Goal: Information Seeking & Learning: Learn about a topic

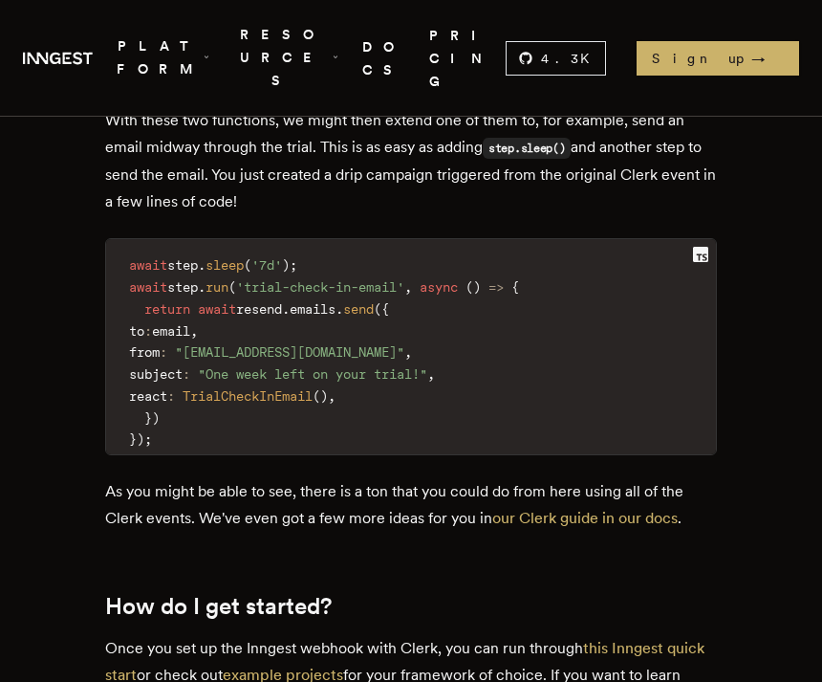
scroll to position [4036, 0]
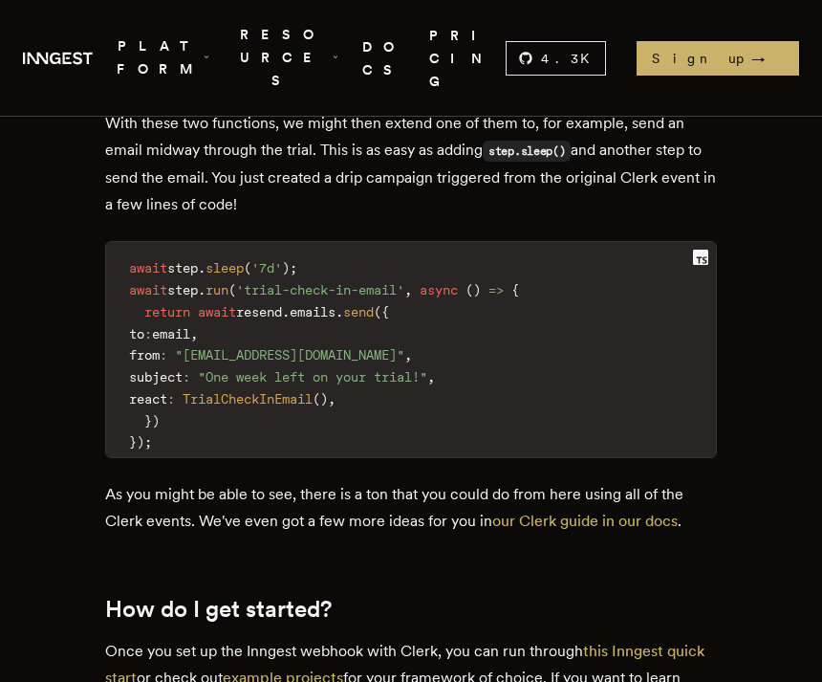
click at [406, 32] on link "DOCS" at bounding box center [384, 58] width 44 height 70
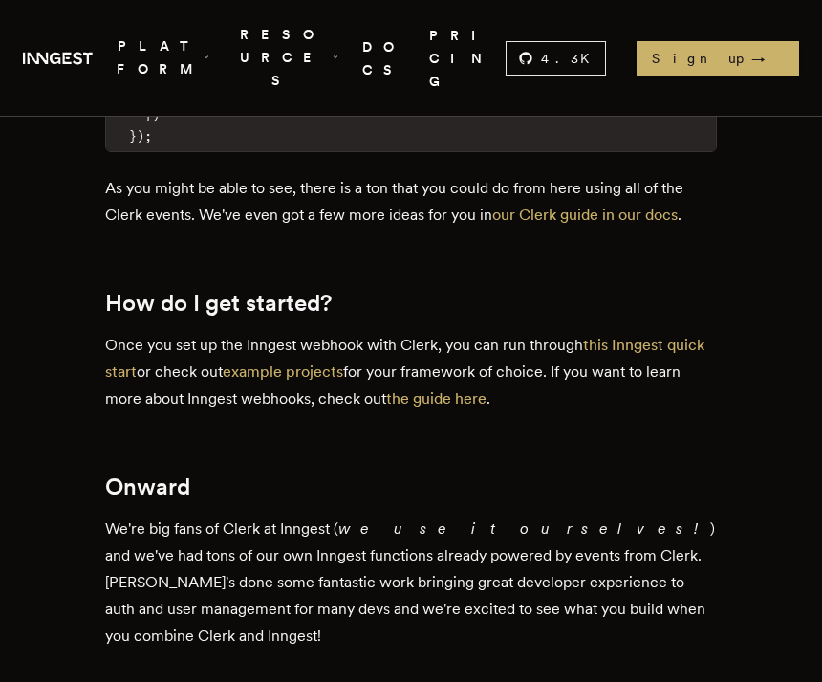
scroll to position [4343, 0]
click at [441, 389] on link "the guide here" at bounding box center [436, 398] width 100 height 18
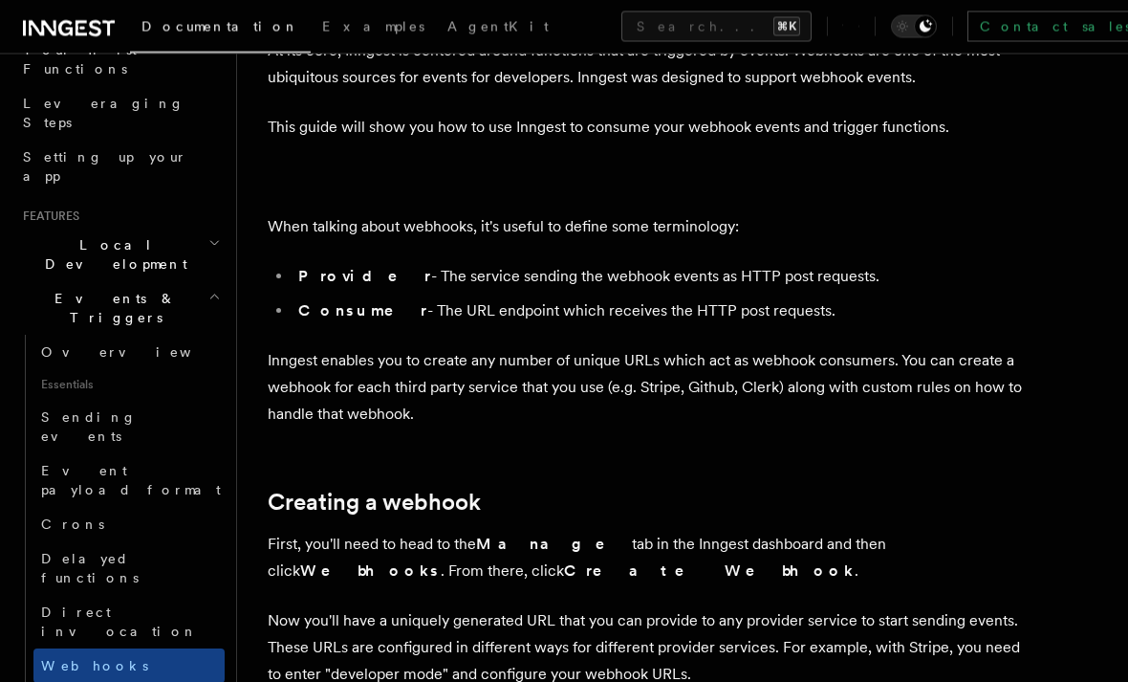
scroll to position [140, 0]
click at [95, 605] on span "Direct invocation" at bounding box center [119, 622] width 157 height 34
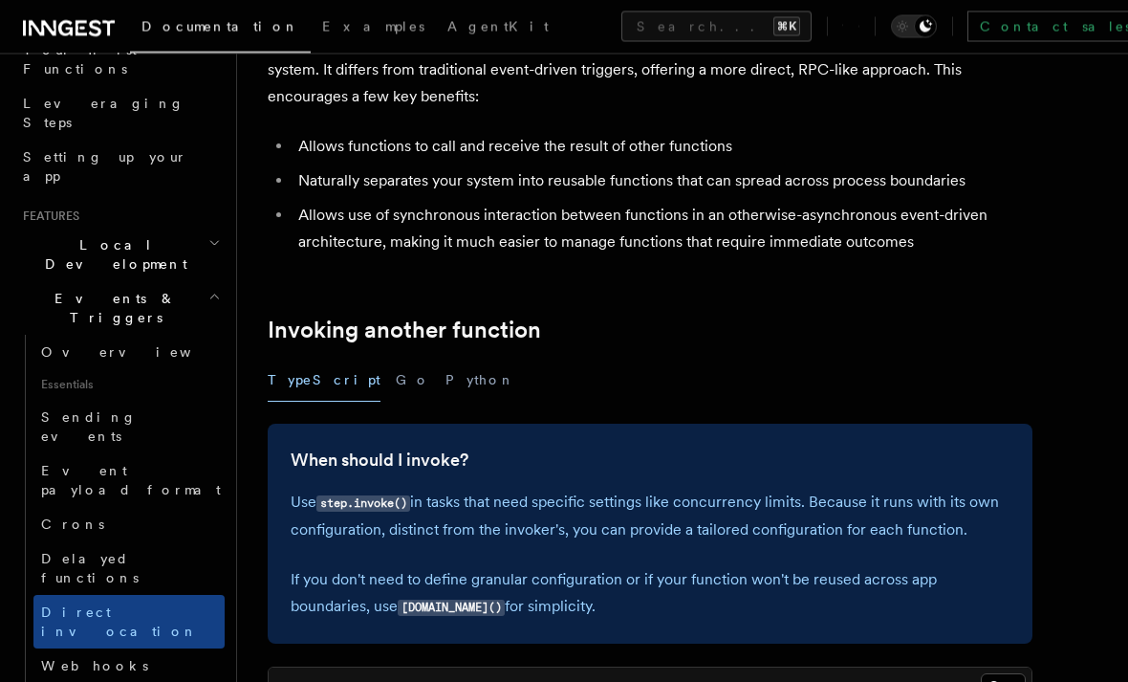
scroll to position [148, 0]
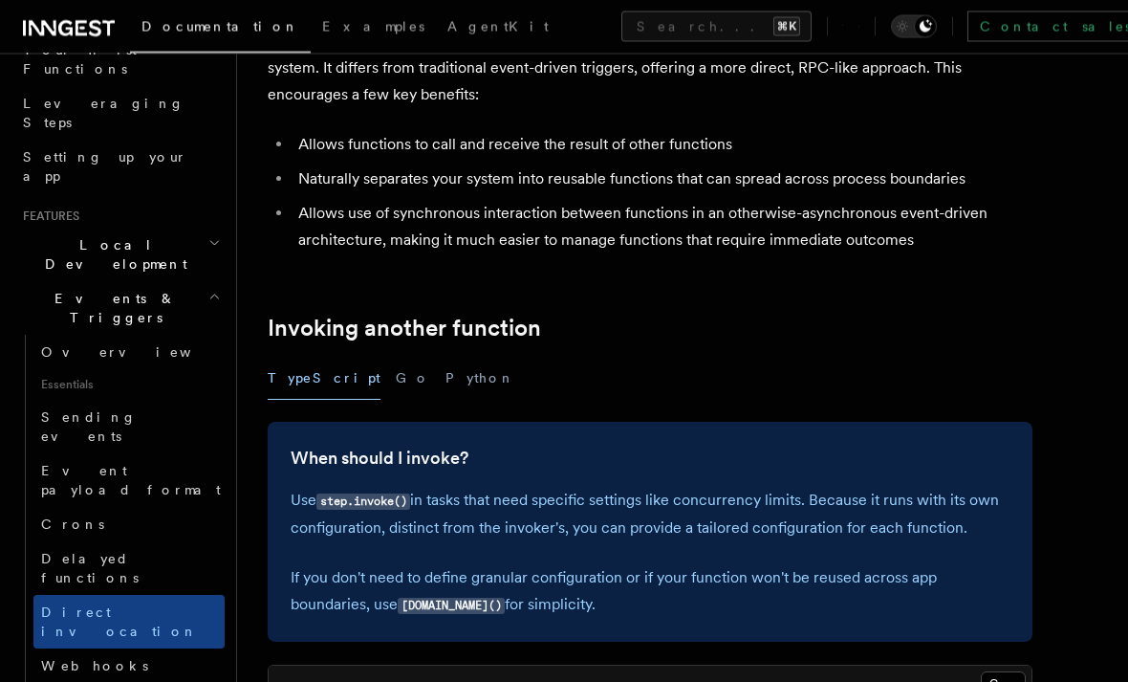
click at [73, 345] on span "Overview" at bounding box center [139, 352] width 197 height 15
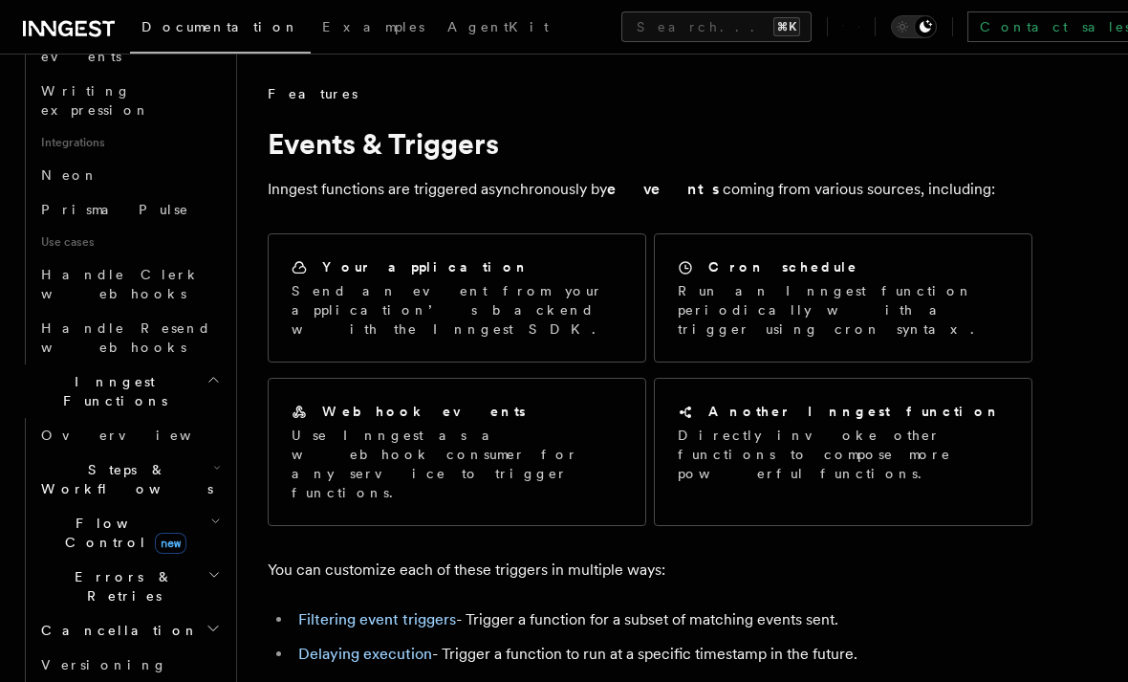
scroll to position [1184, 0]
click at [621, 36] on button "Search... ⌘K" at bounding box center [716, 26] width 190 height 31
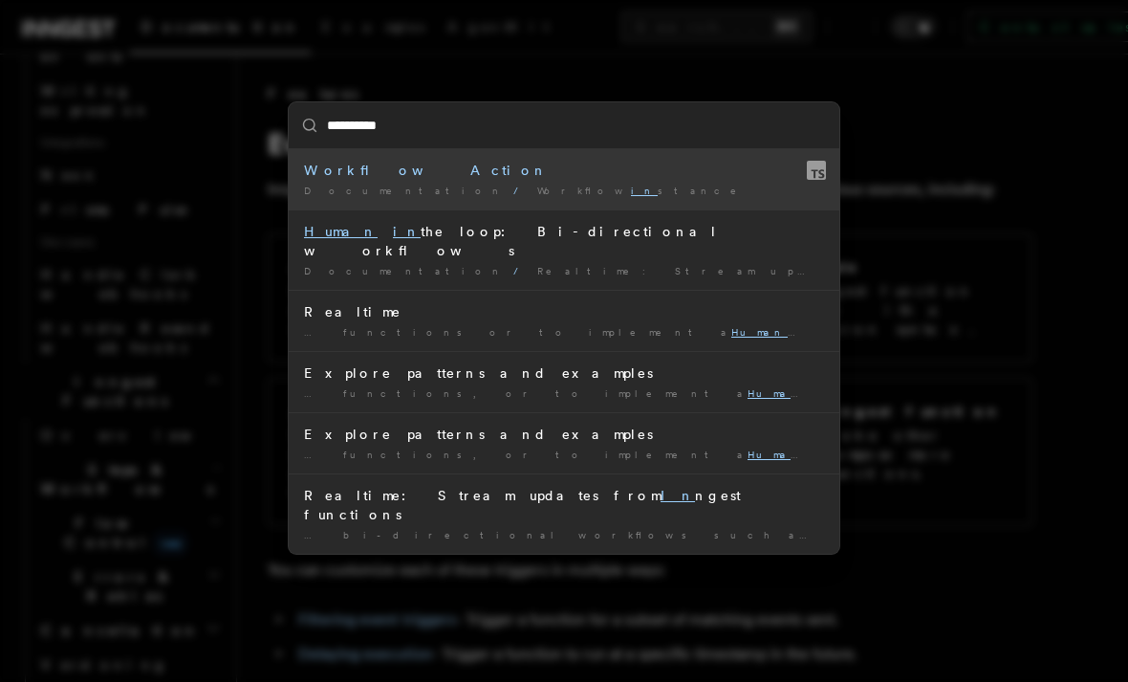
type input "**********"
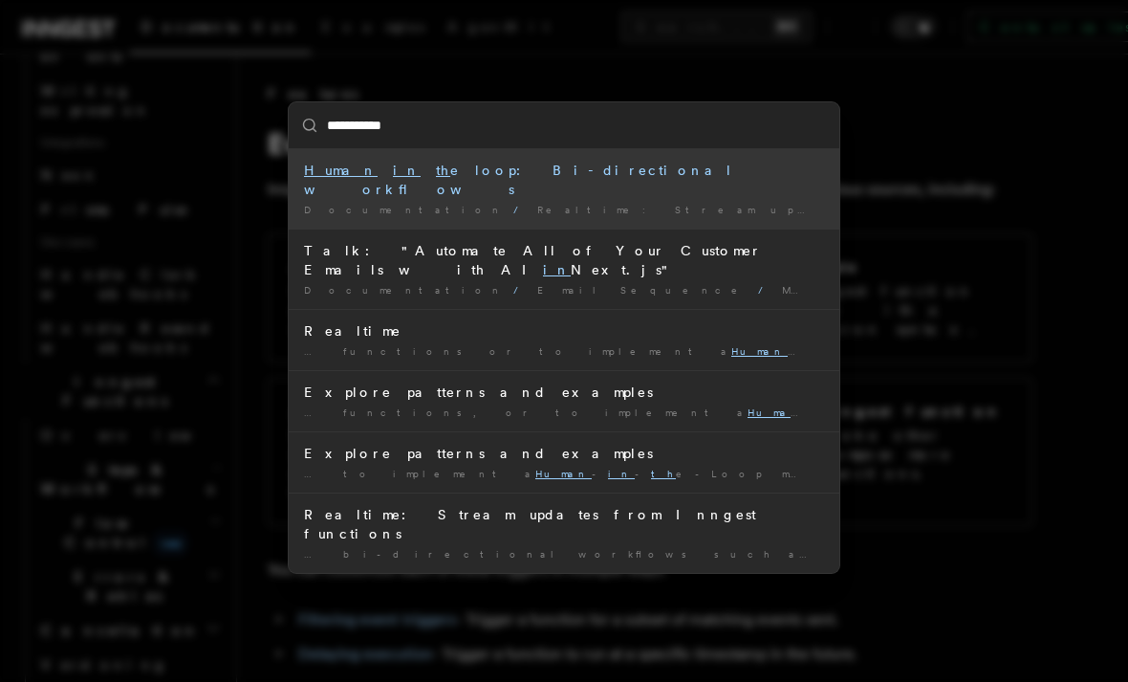
click at [553, 175] on div "Human in th e loop: Bi-directional workflows" at bounding box center [564, 180] width 520 height 38
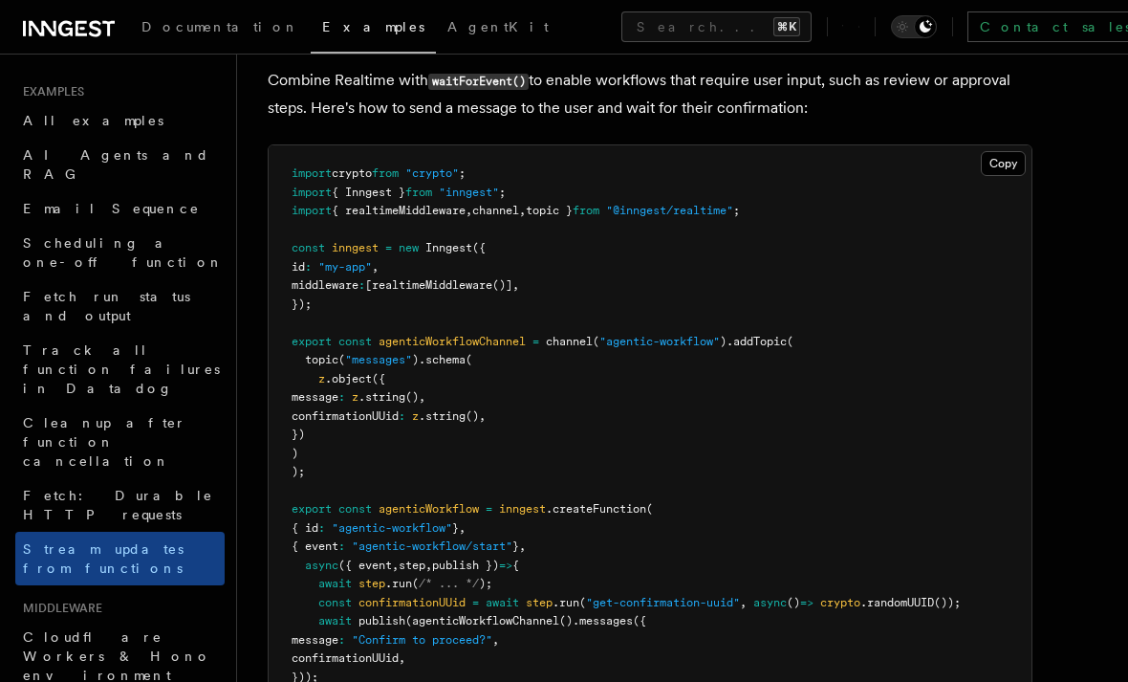
scroll to position [3781, 0]
click at [87, 488] on span "Fetch: Durable HTTP requests" at bounding box center [118, 505] width 190 height 34
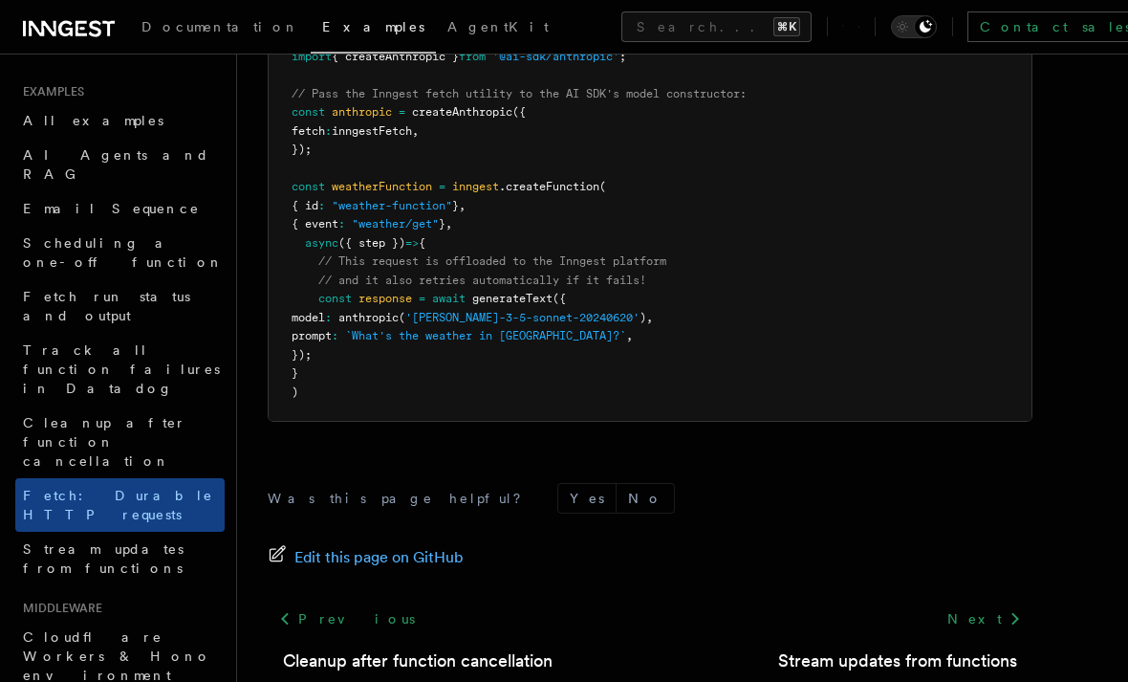
scroll to position [2014, 0]
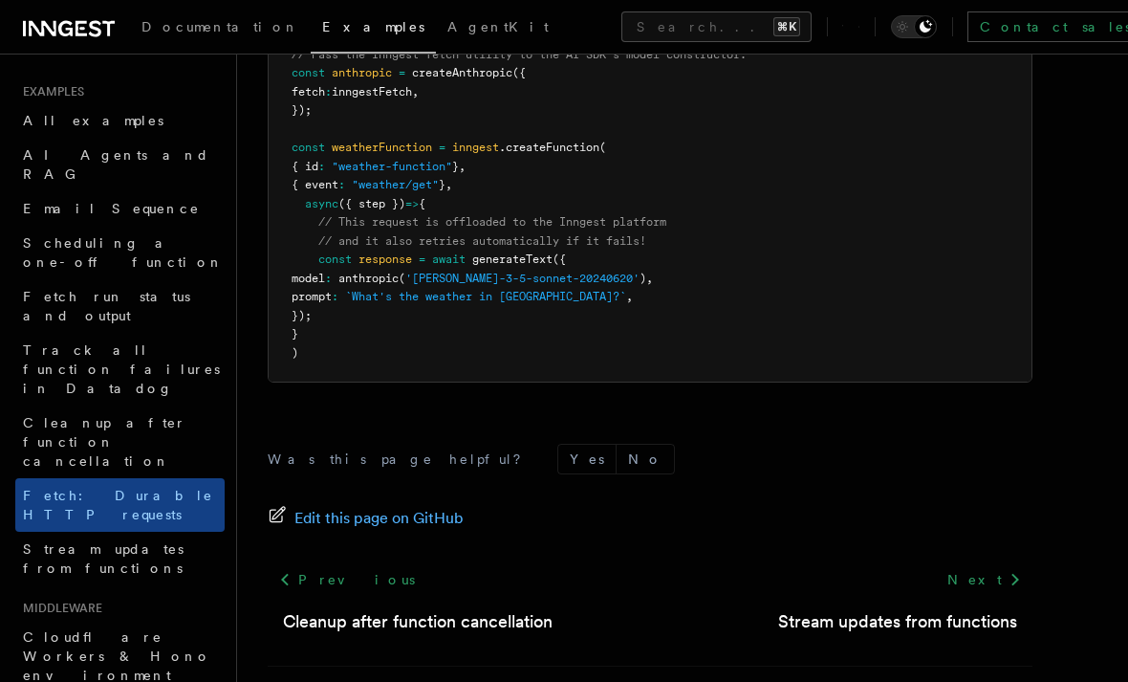
click at [61, 122] on span "All examples" at bounding box center [93, 120] width 141 height 15
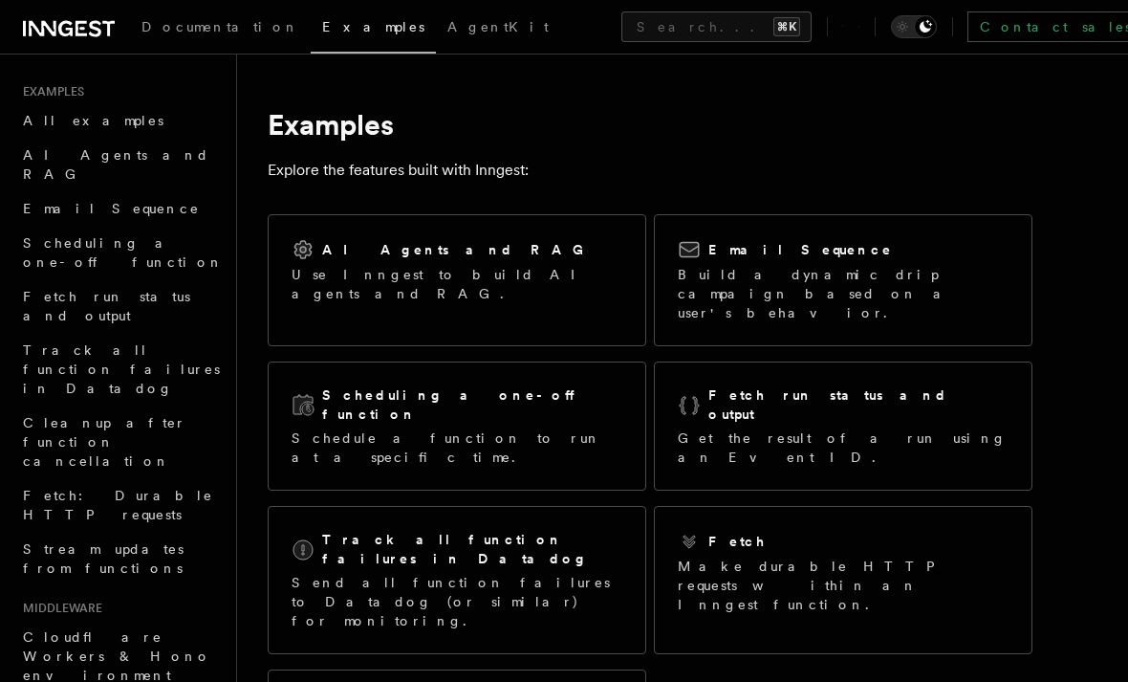
click at [87, 235] on span "Scheduling a one-off function" at bounding box center [123, 252] width 201 height 34
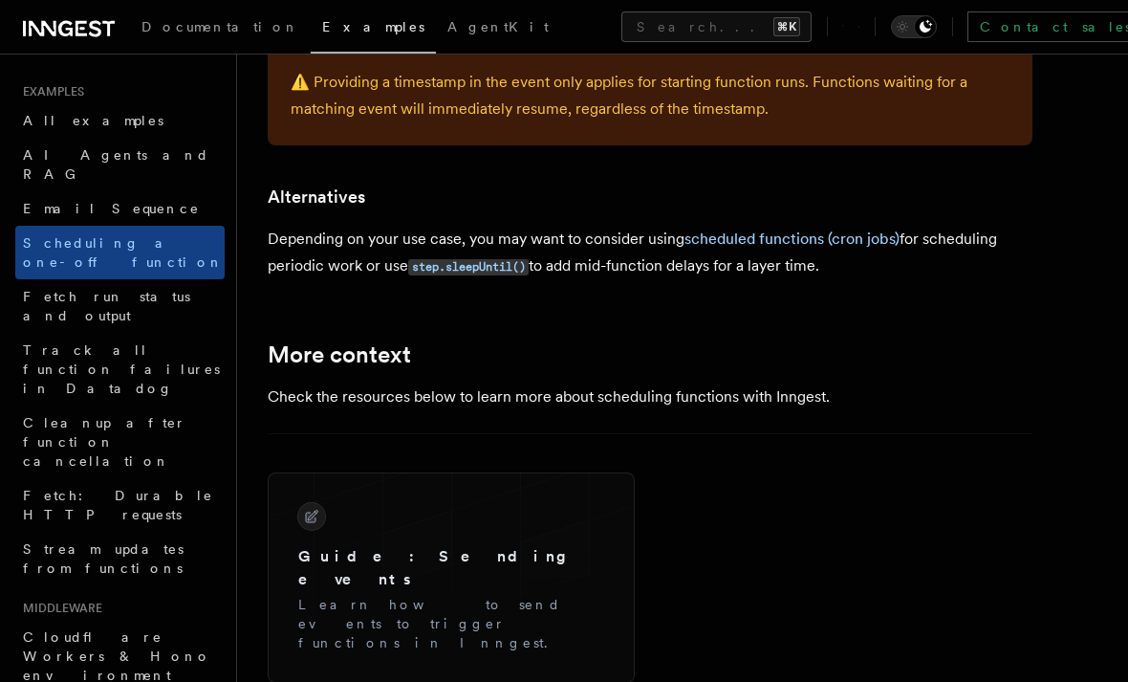
scroll to position [1201, 0]
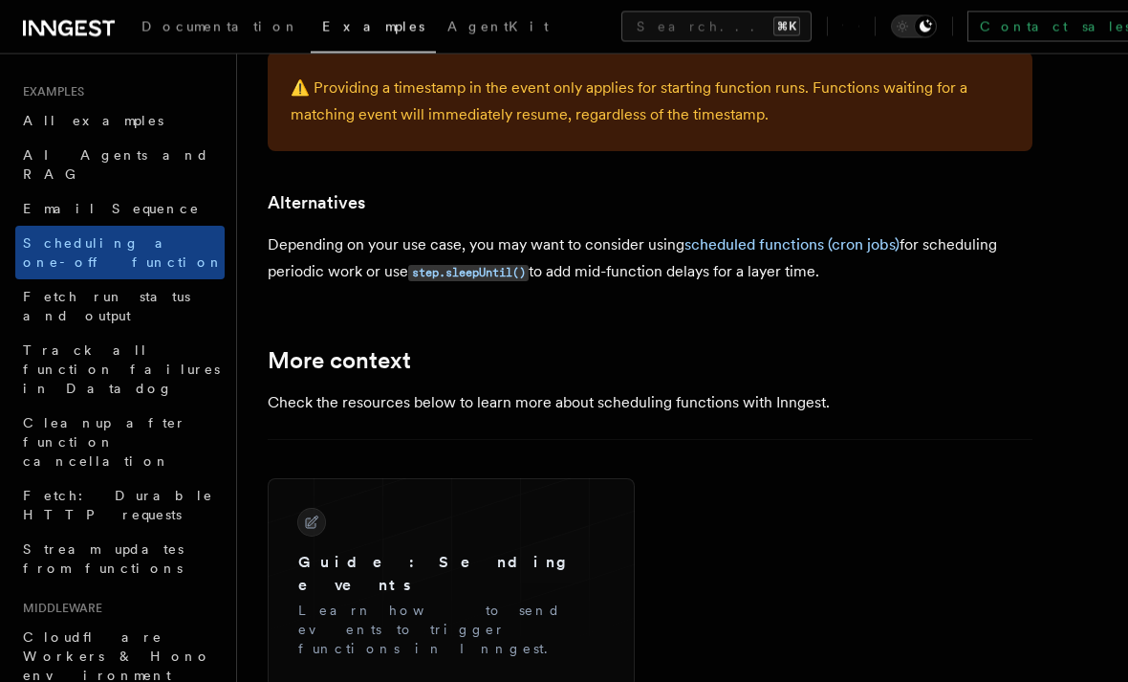
click at [361, 560] on h3 "Guide: Sending events" at bounding box center [451, 575] width 306 height 46
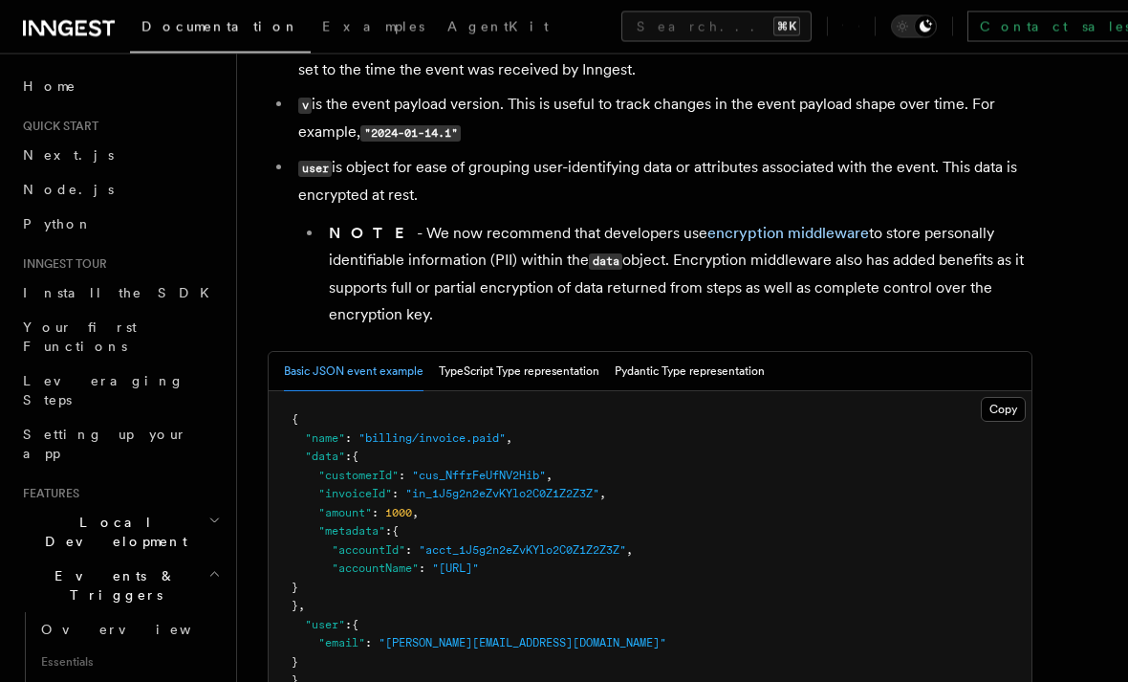
scroll to position [574, 0]
click at [753, 236] on link "encryption middleware" at bounding box center [788, 233] width 162 height 18
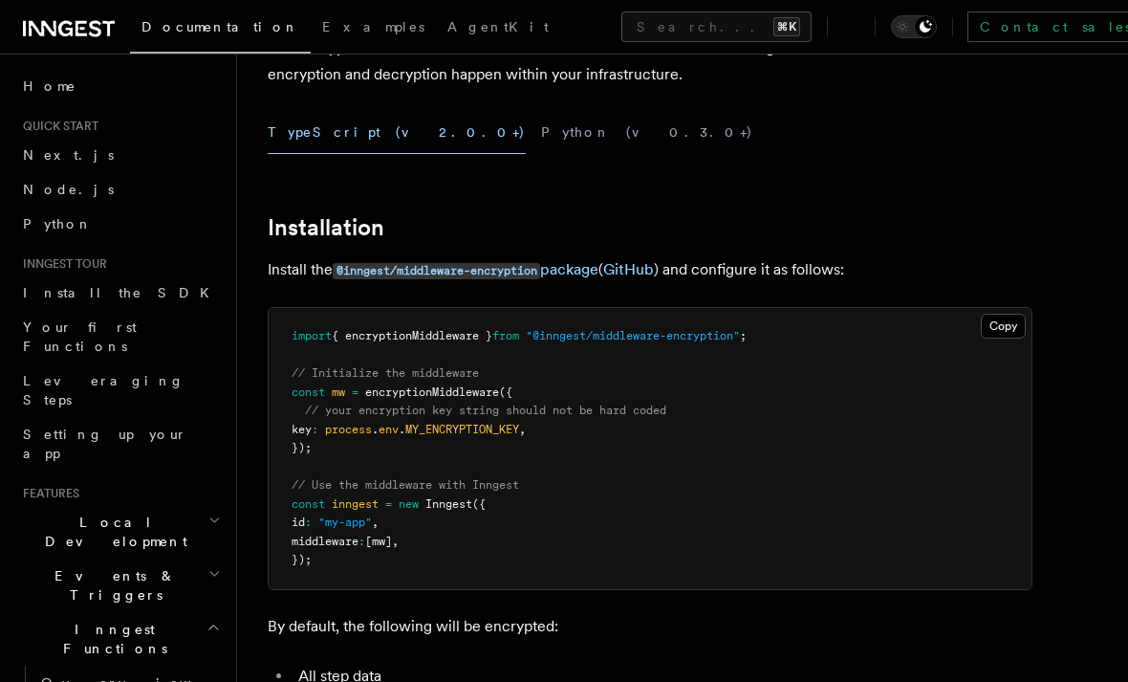
scroll to position [190, 0]
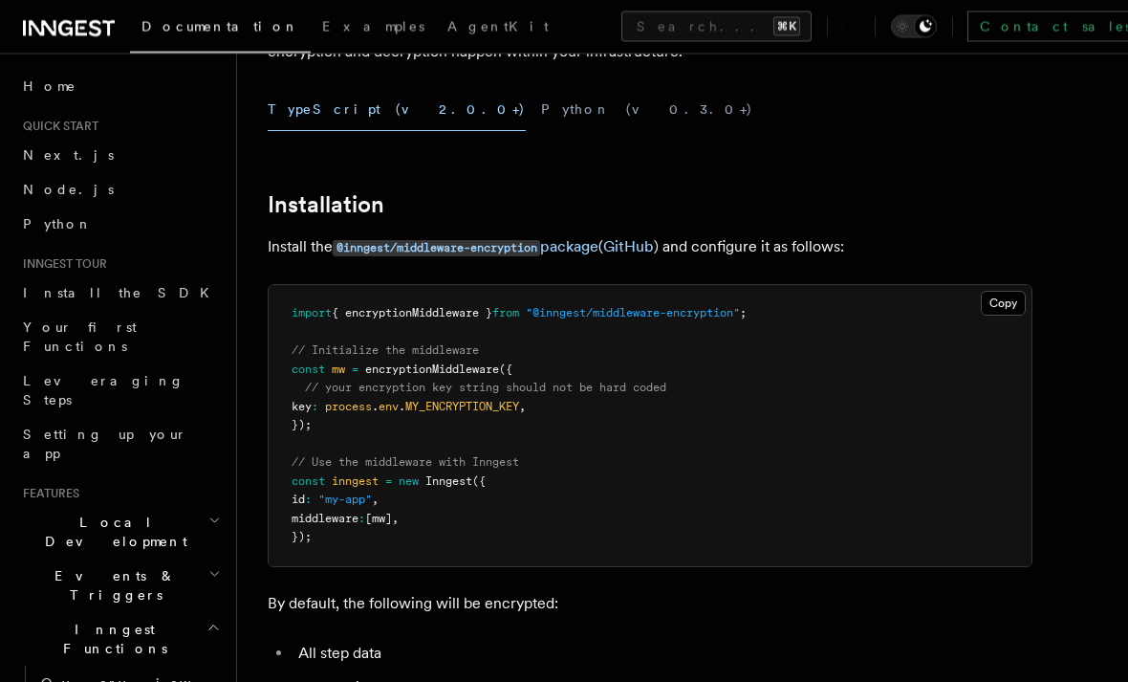
click at [821, 450] on pre "import { encryptionMiddleware } from "@inngest/middleware-encryption" ; // Init…" at bounding box center [650, 426] width 763 height 281
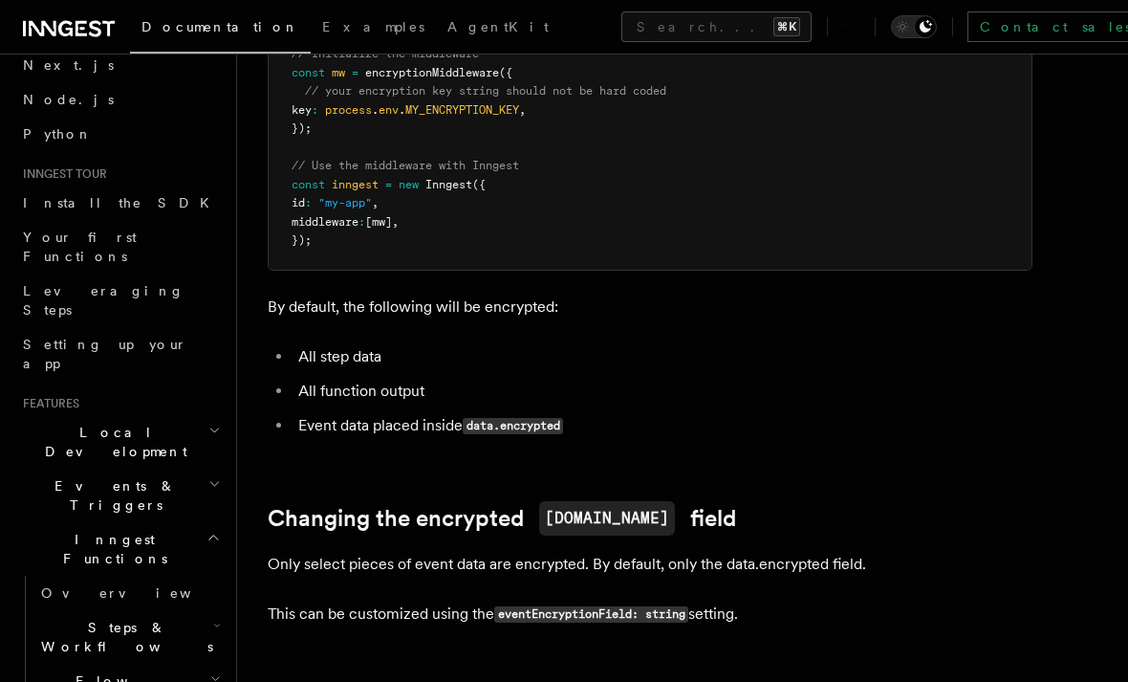
scroll to position [99, 0]
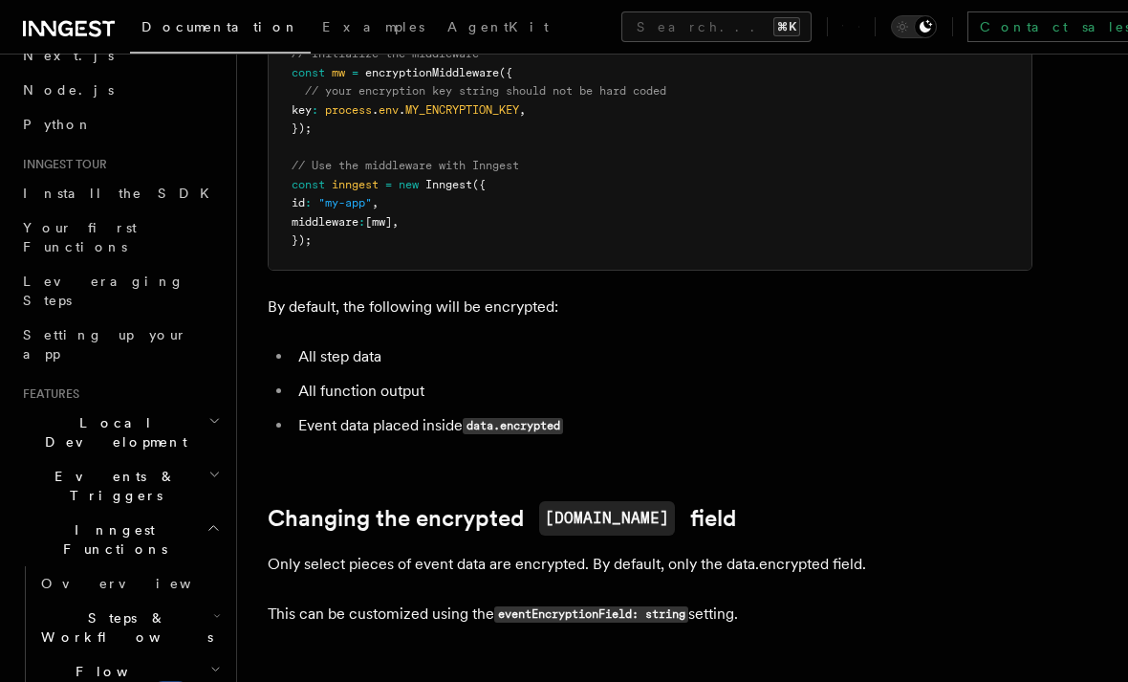
click at [59, 661] on span "Flow Control new" at bounding box center [121, 680] width 177 height 38
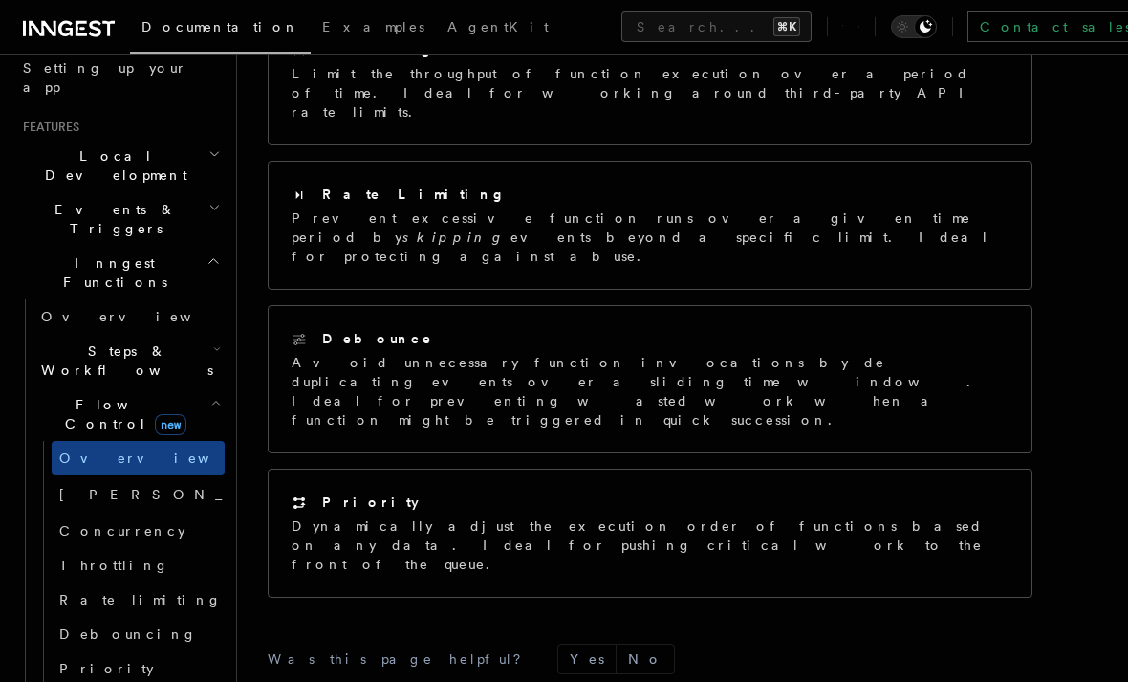
scroll to position [369, 0]
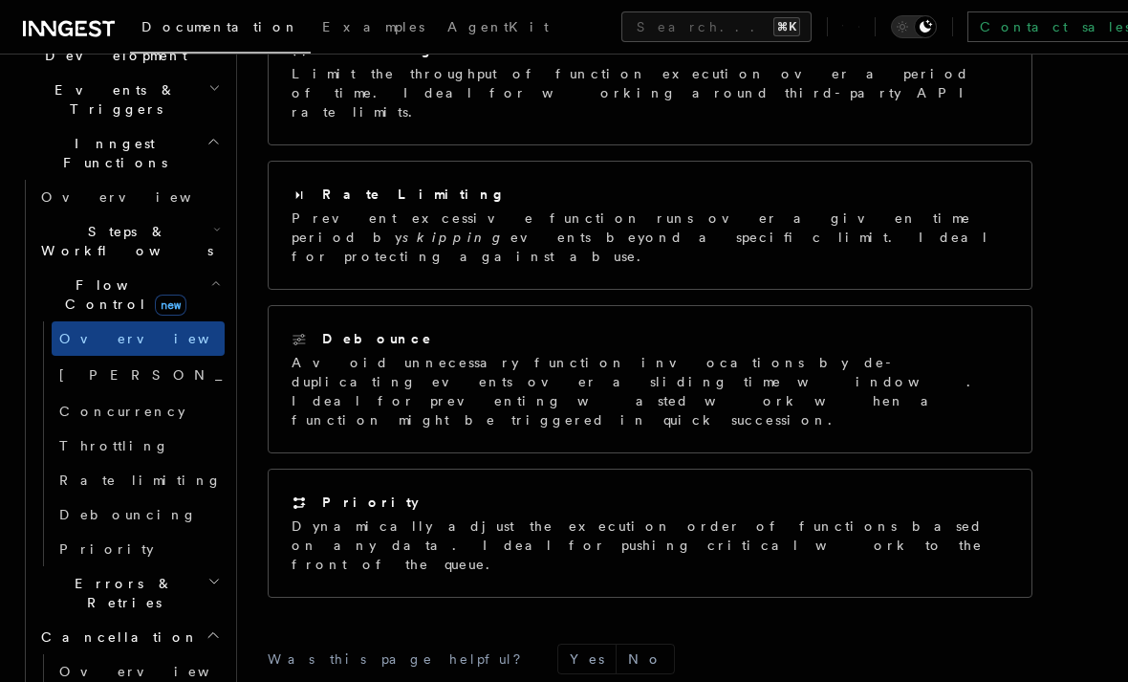
scroll to position [488, 0]
click at [59, 625] on span "Cancellation" at bounding box center [115, 634] width 165 height 19
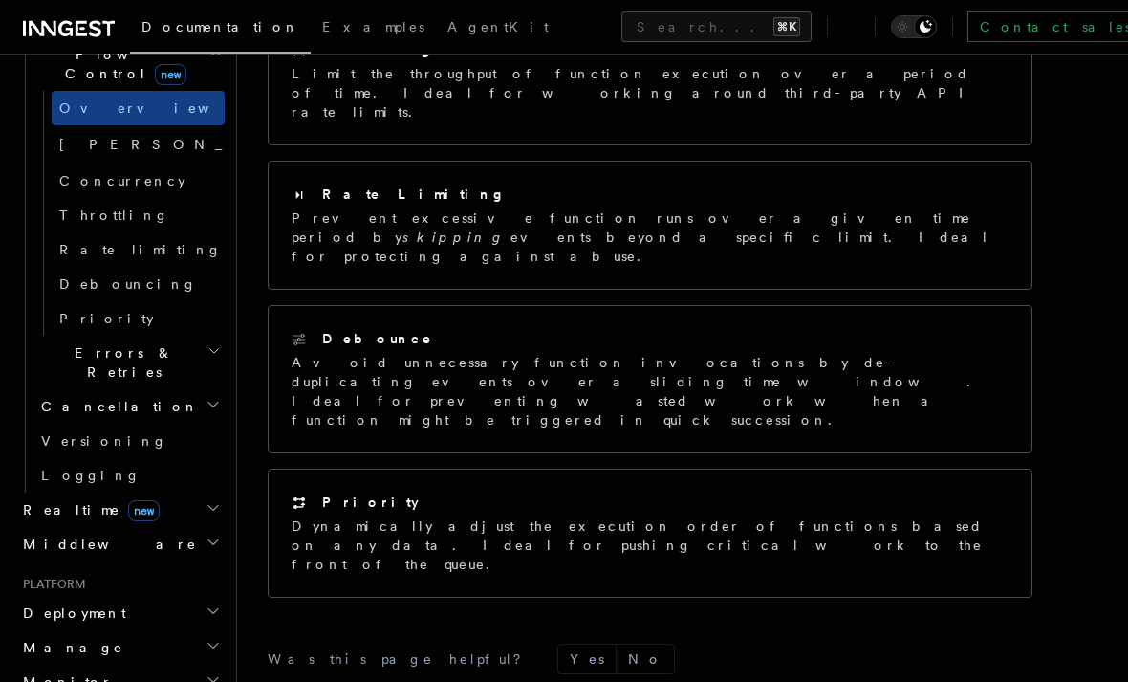
scroll to position [699, 0]
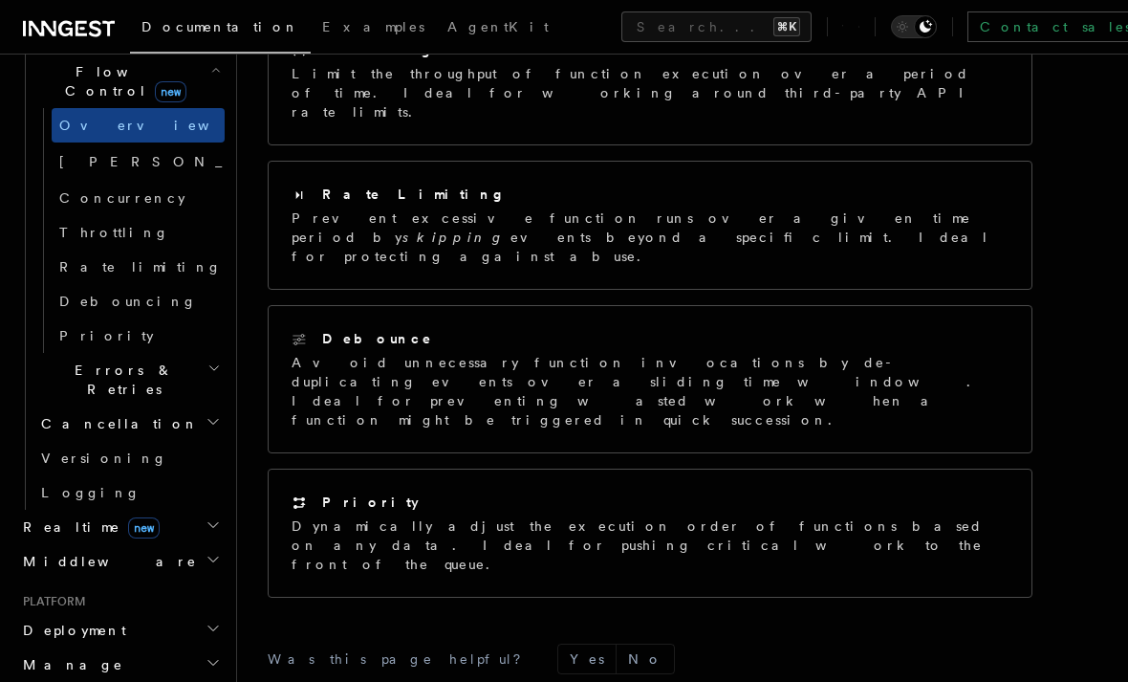
click at [37, 517] on span "Realtime new" at bounding box center [87, 526] width 144 height 19
click at [69, 553] on span "Overview" at bounding box center [139, 560] width 197 height 15
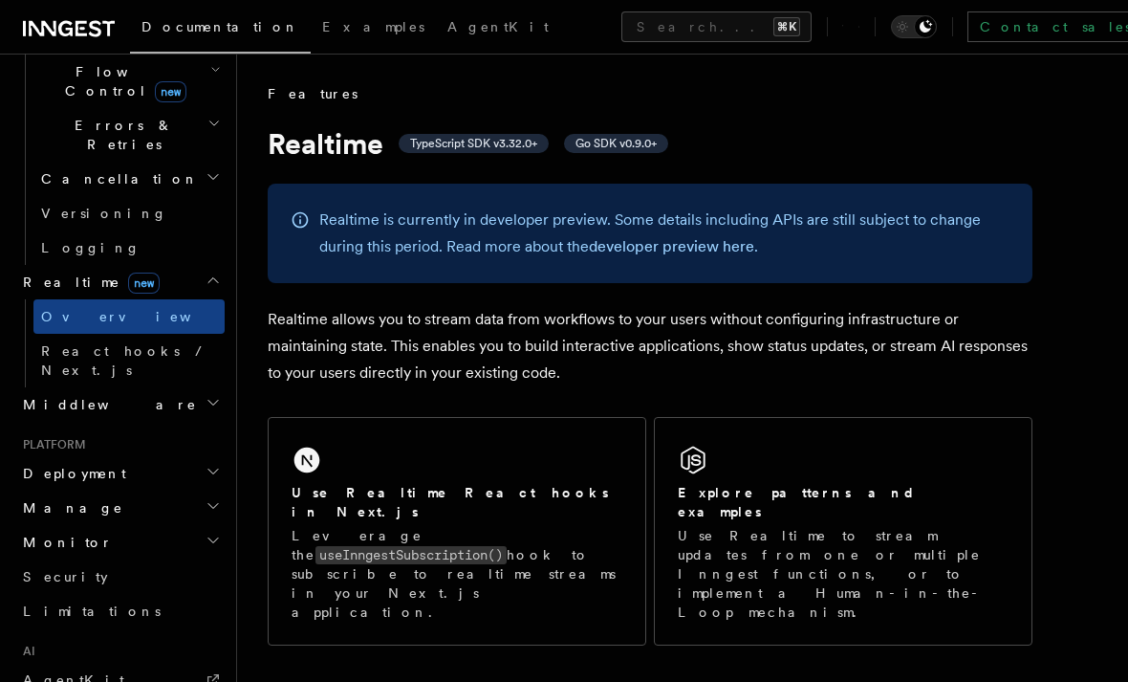
click at [426, 546] on code "useInngestSubscription()" at bounding box center [410, 555] width 191 height 18
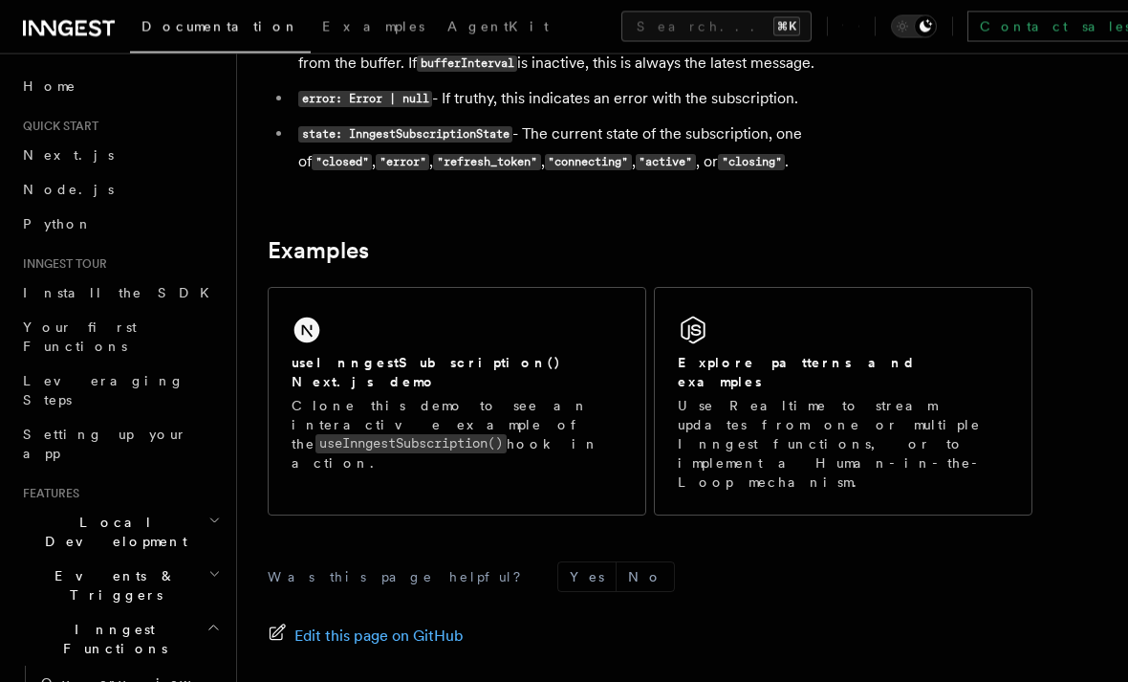
scroll to position [1809, 0]
click at [464, 395] on p "Clone this demo to see an interactive example of the useInngestSubscription() h…" at bounding box center [457, 433] width 331 height 76
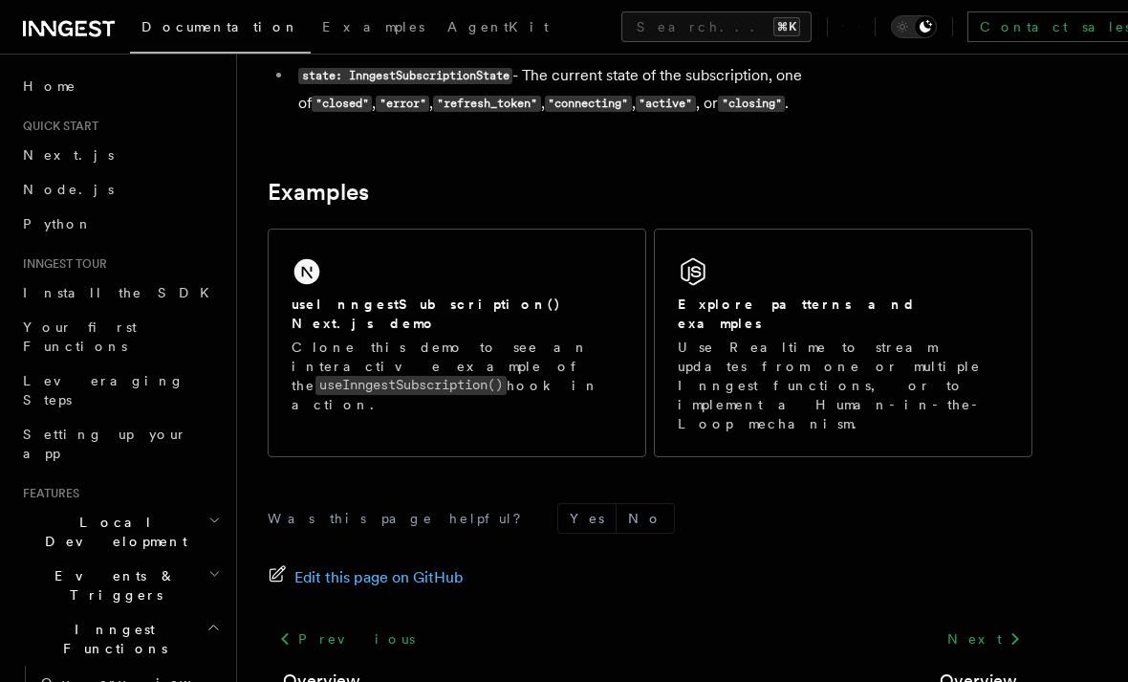
scroll to position [1871, 0]
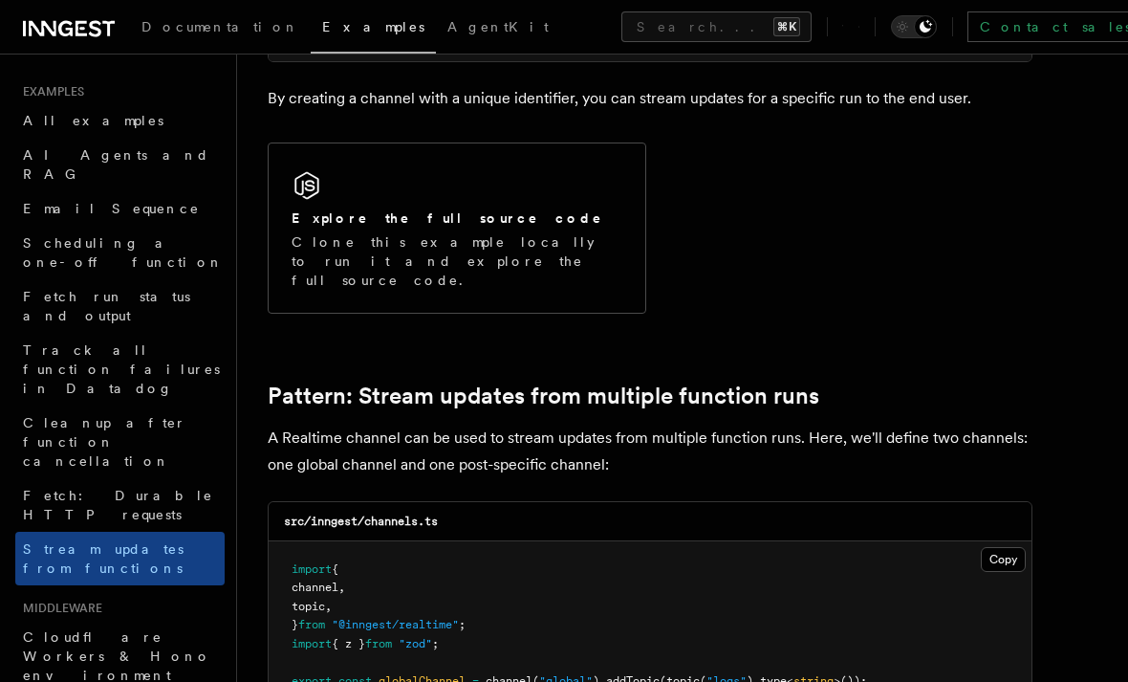
scroll to position [1385, 0]
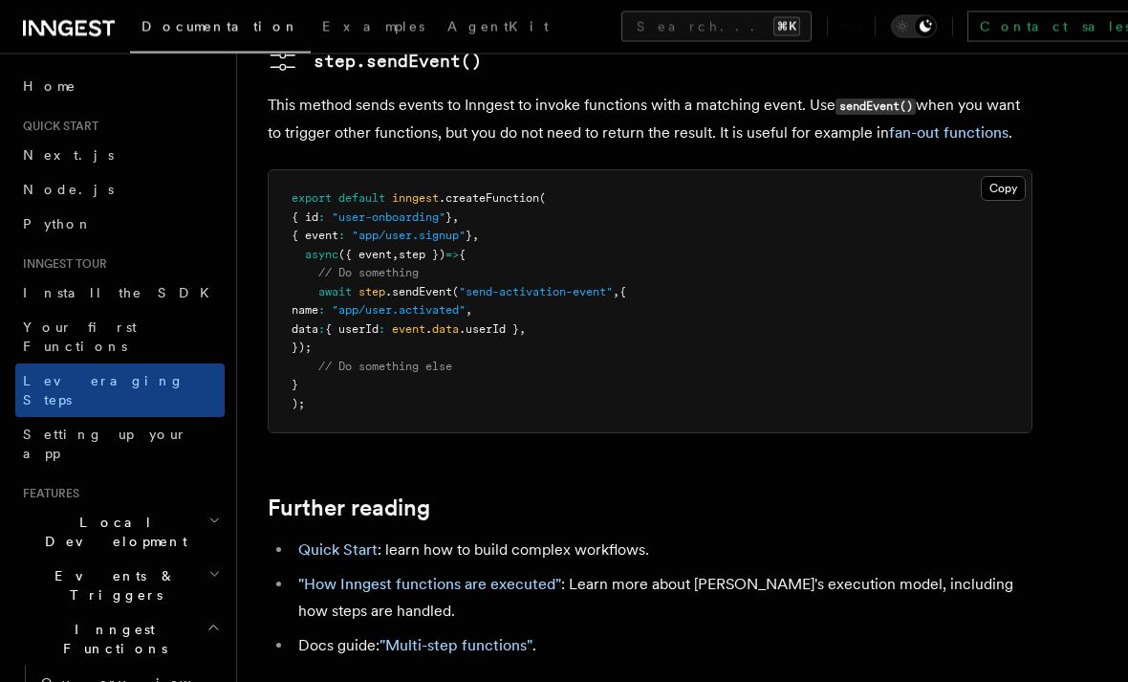
scroll to position [4144, 0]
click at [68, 417] on link "Setting up your app" at bounding box center [119, 444] width 209 height 54
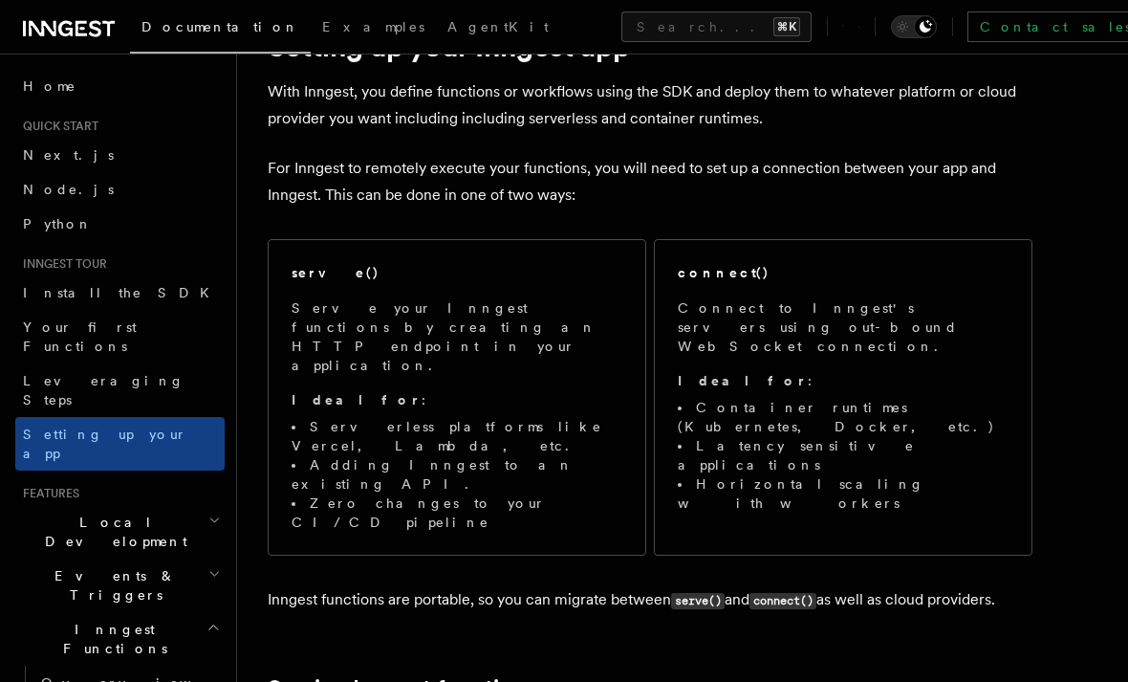
scroll to position [139, 0]
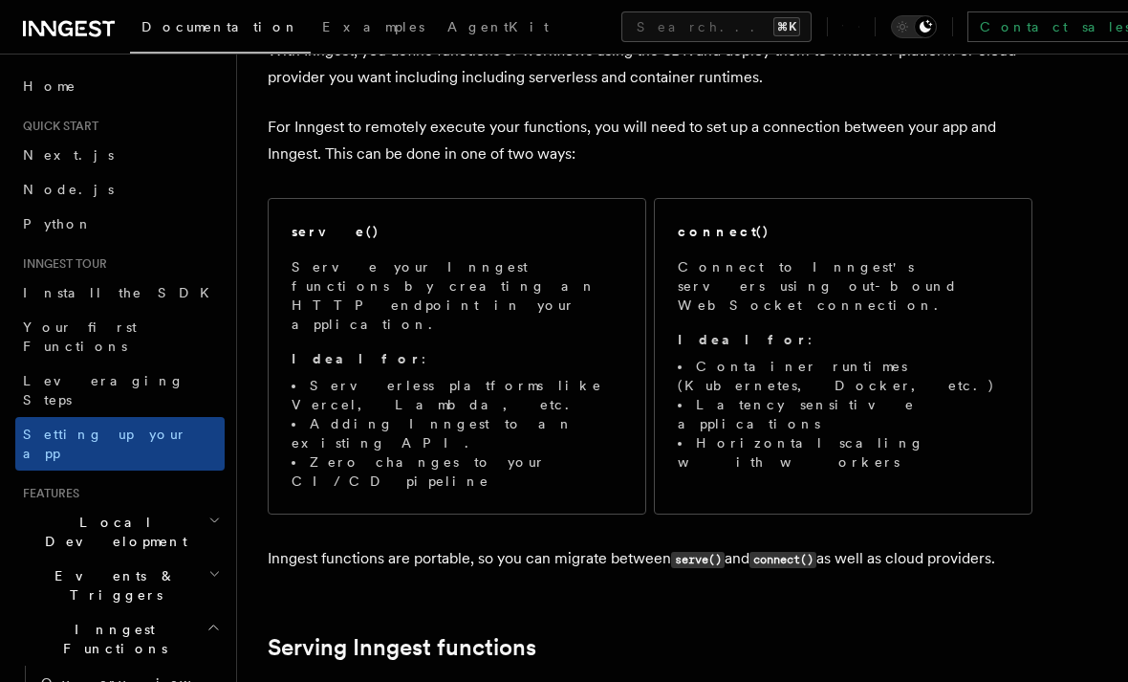
click at [924, 330] on p "Ideal for :" at bounding box center [843, 339] width 331 height 19
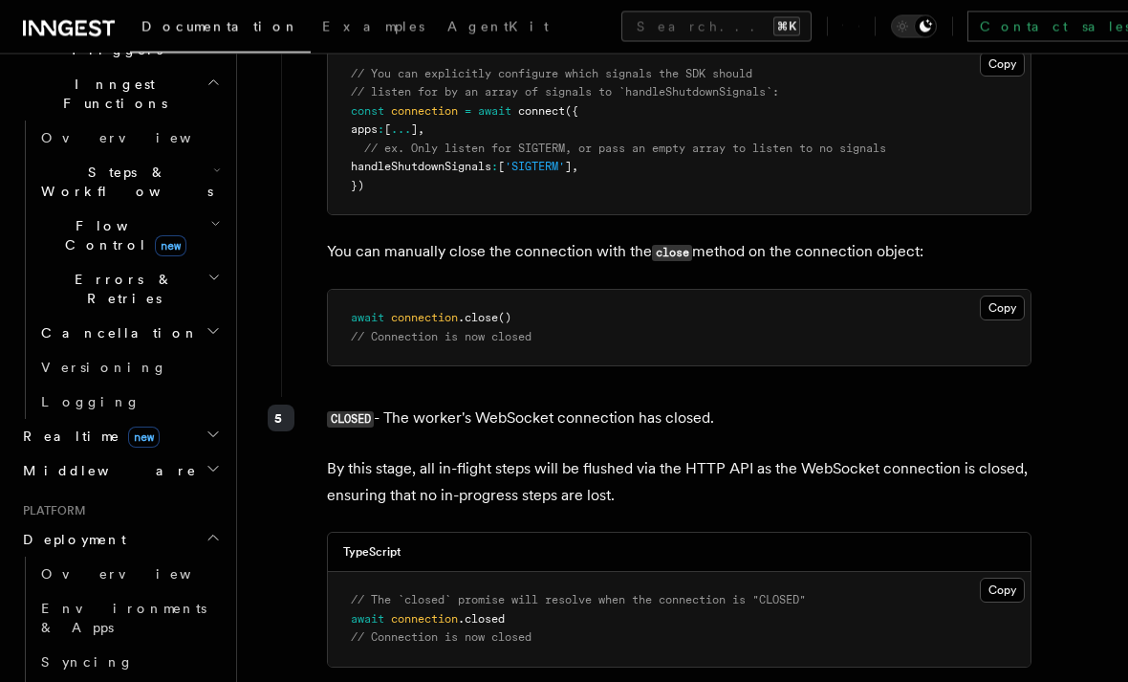
scroll to position [547, 0]
click at [40, 459] on span "Middleware" at bounding box center [106, 468] width 182 height 19
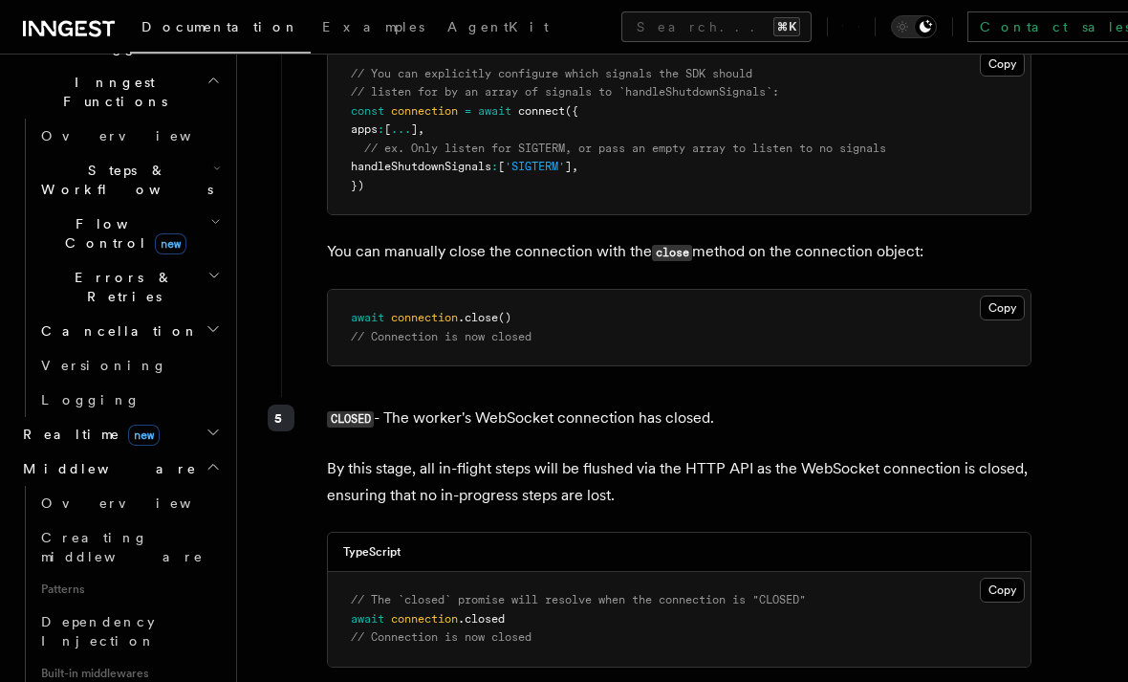
click at [72, 495] on span "Overview" at bounding box center [139, 502] width 197 height 15
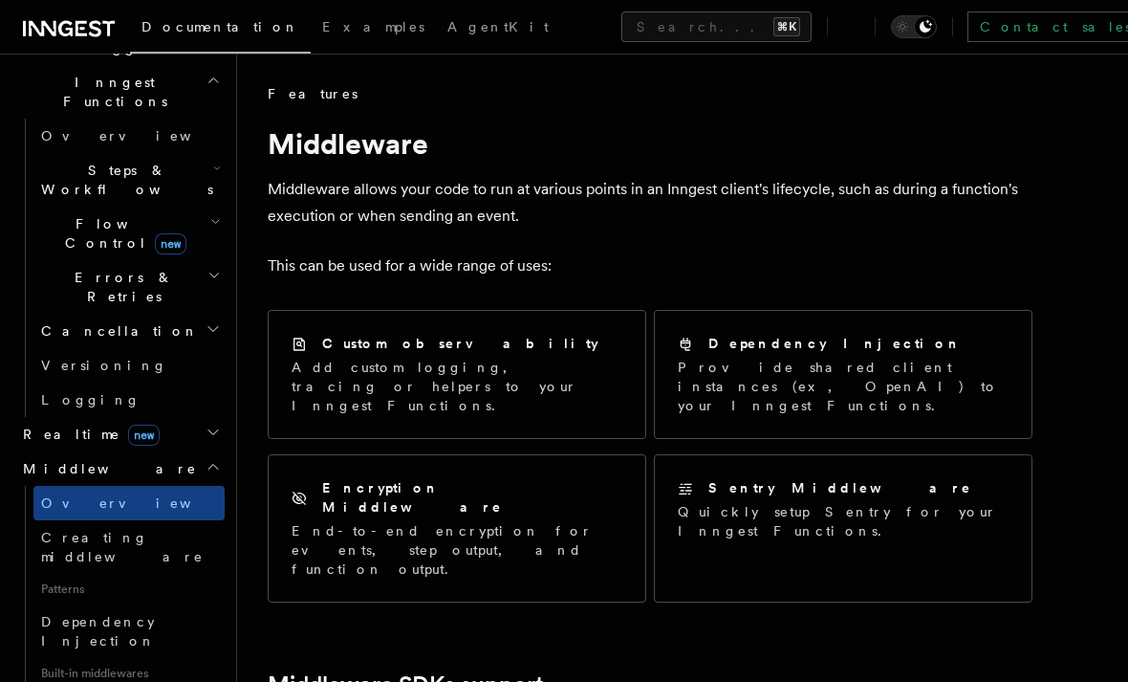
click at [890, 370] on p "Provide shared client instances (ex, OpenAI) to your Inngest Functions." at bounding box center [843, 386] width 331 height 57
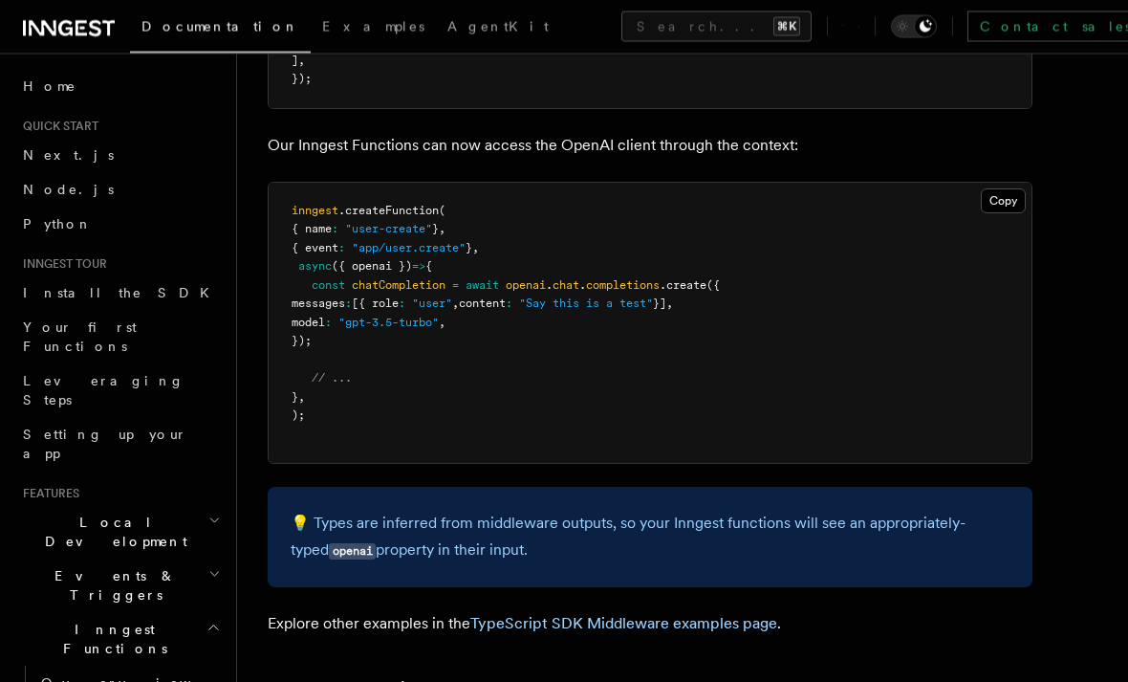
scroll to position [672, 0]
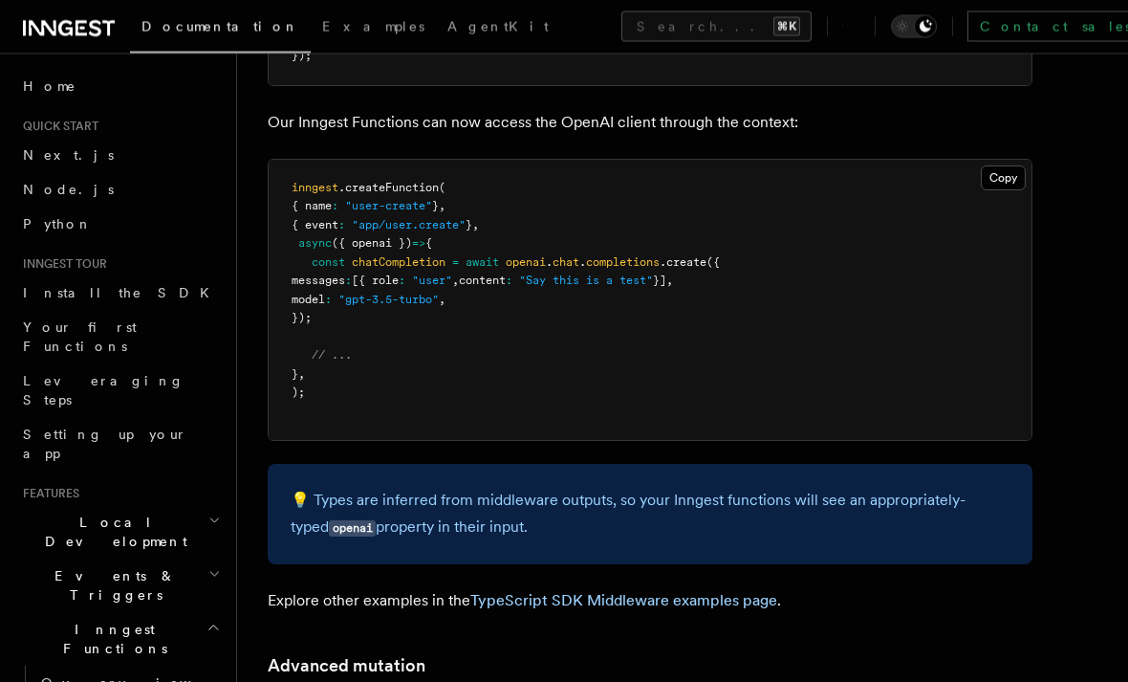
click at [970, 488] on p "💡 Types are inferred from middleware outputs, so your Inngest functions will se…" at bounding box center [650, 515] width 719 height 54
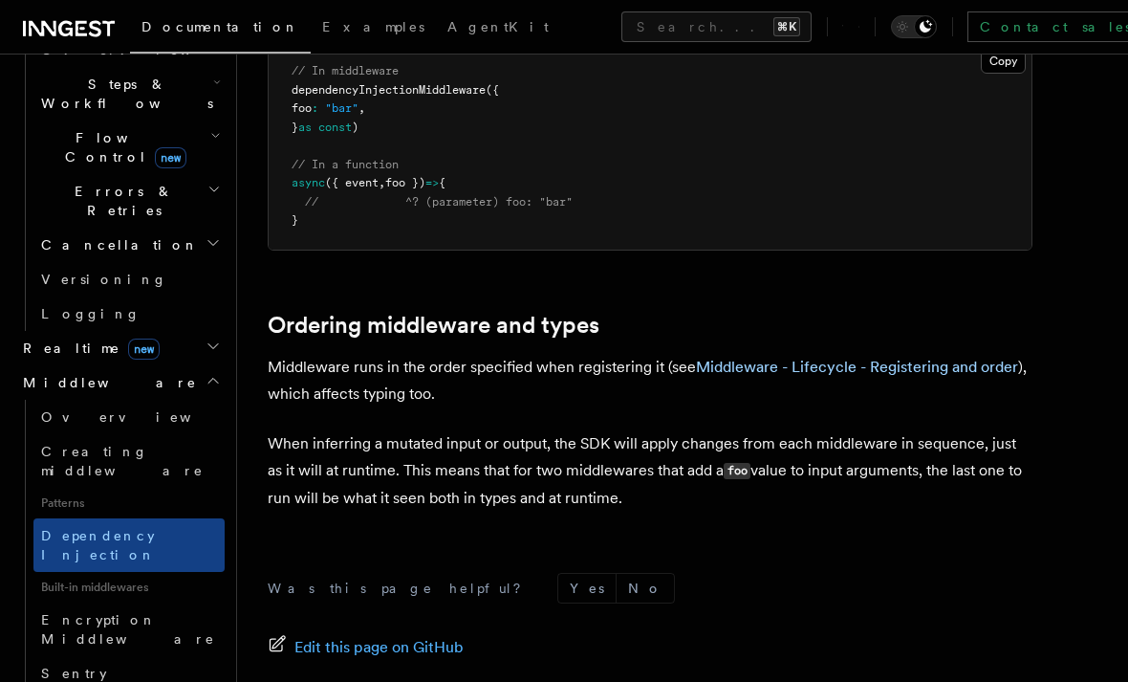
scroll to position [638, 0]
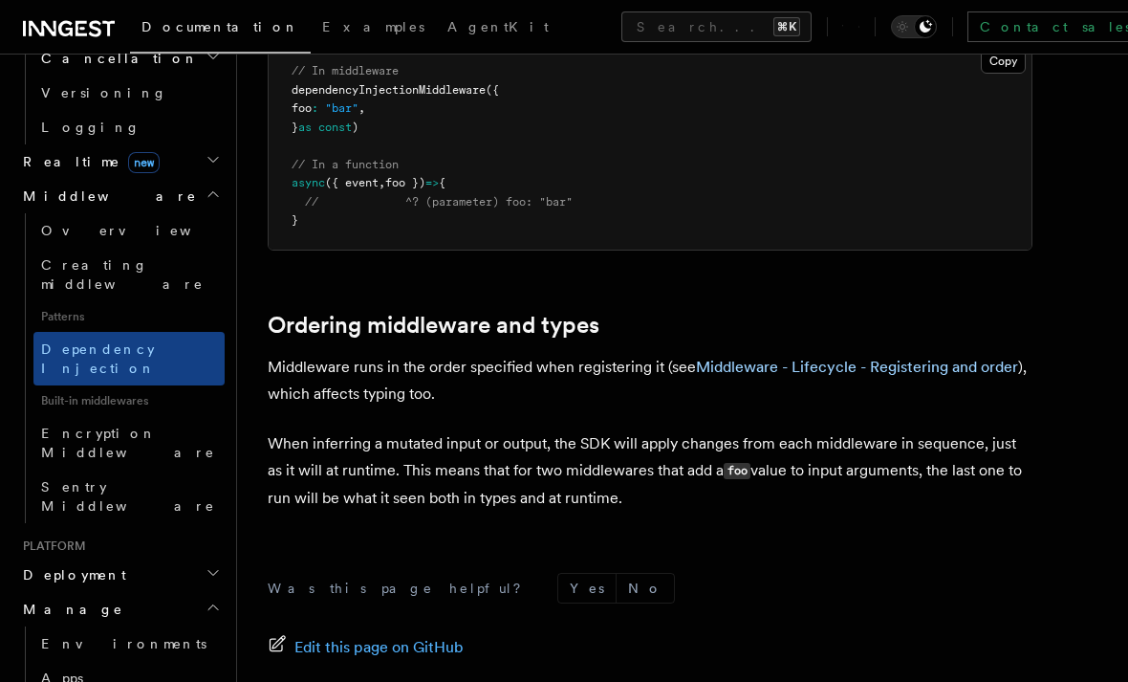
scroll to position [833, 0]
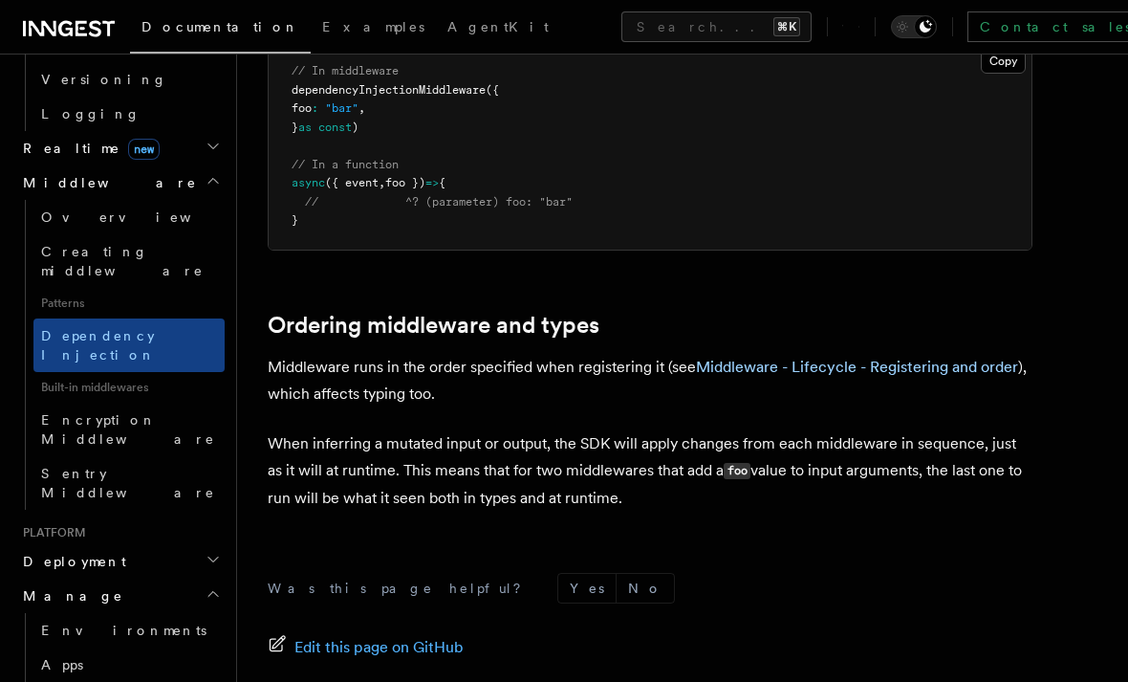
click at [38, 613] on link "Environments" at bounding box center [128, 630] width 191 height 34
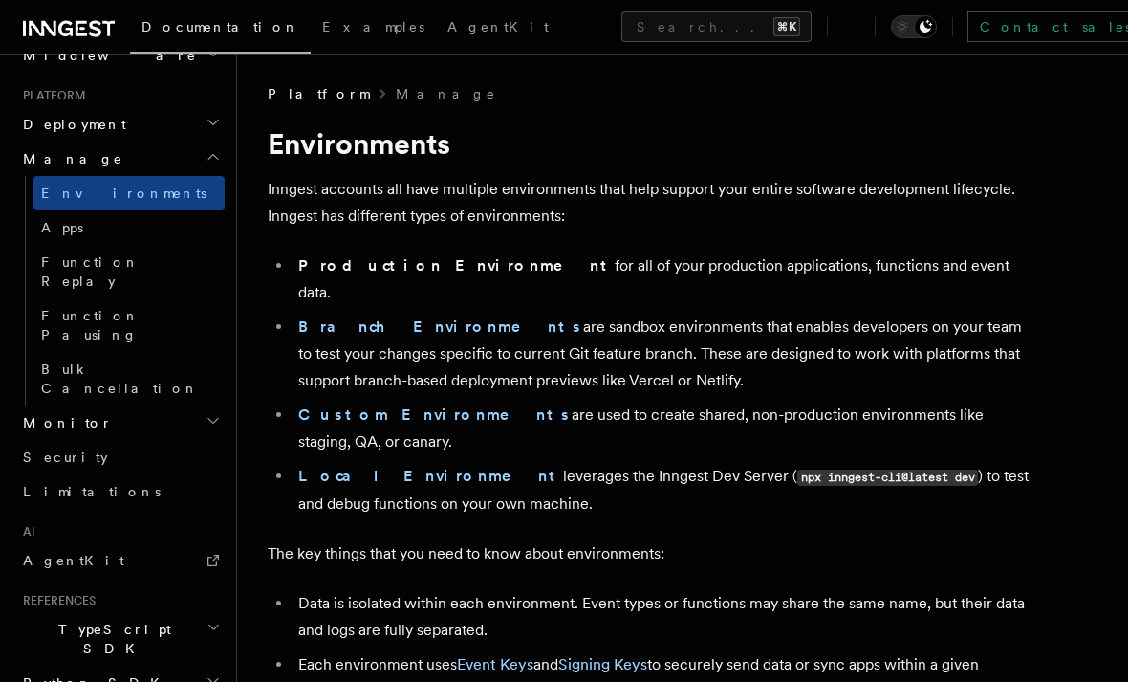
scroll to position [959, 0]
click at [11, 338] on header "Search... Documentation Examples AgentKit Home Quick start Next.js Node.js Pyth…" at bounding box center [118, 368] width 237 height 628
click at [33, 553] on span "AgentKit" at bounding box center [73, 560] width 101 height 15
